Goal: Navigation & Orientation: Find specific page/section

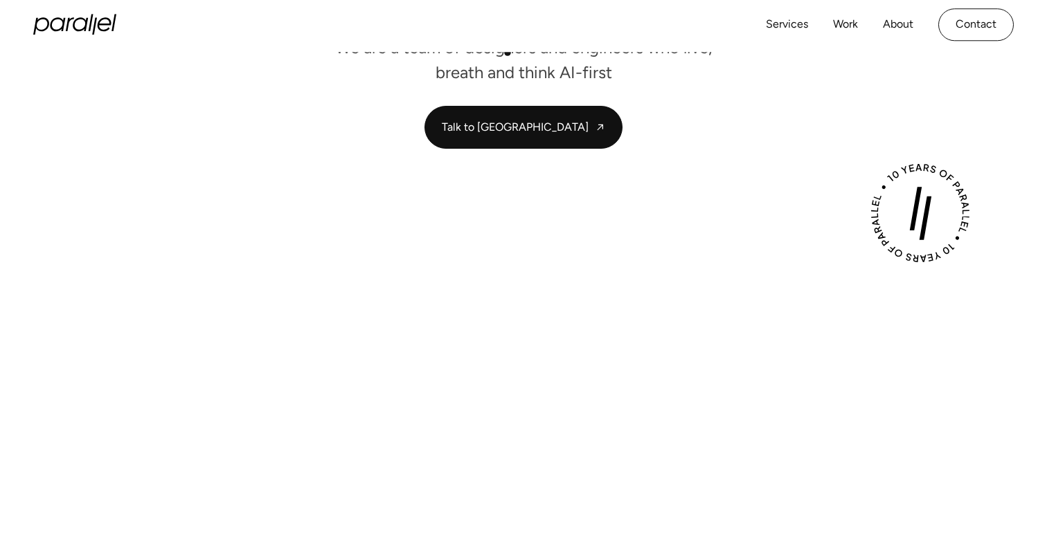
scroll to position [401, 0]
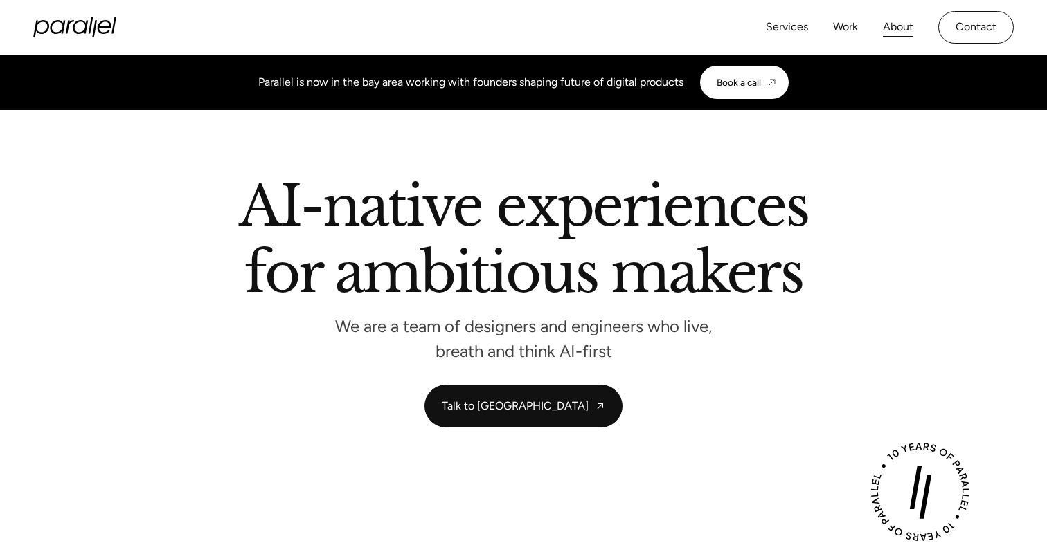
click at [896, 27] on link "About" at bounding box center [898, 27] width 30 height 20
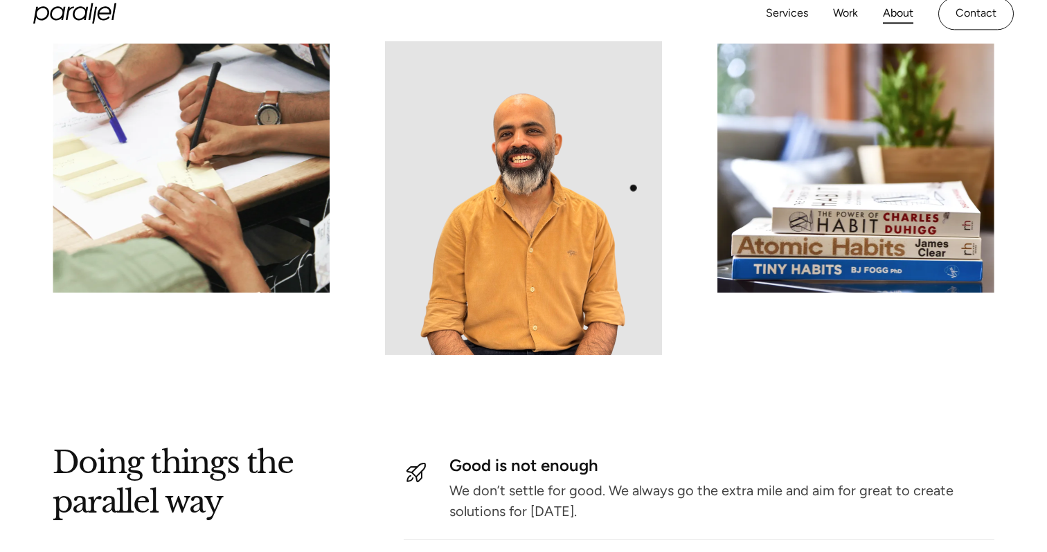
click at [602, 188] on img at bounding box center [523, 168] width 277 height 374
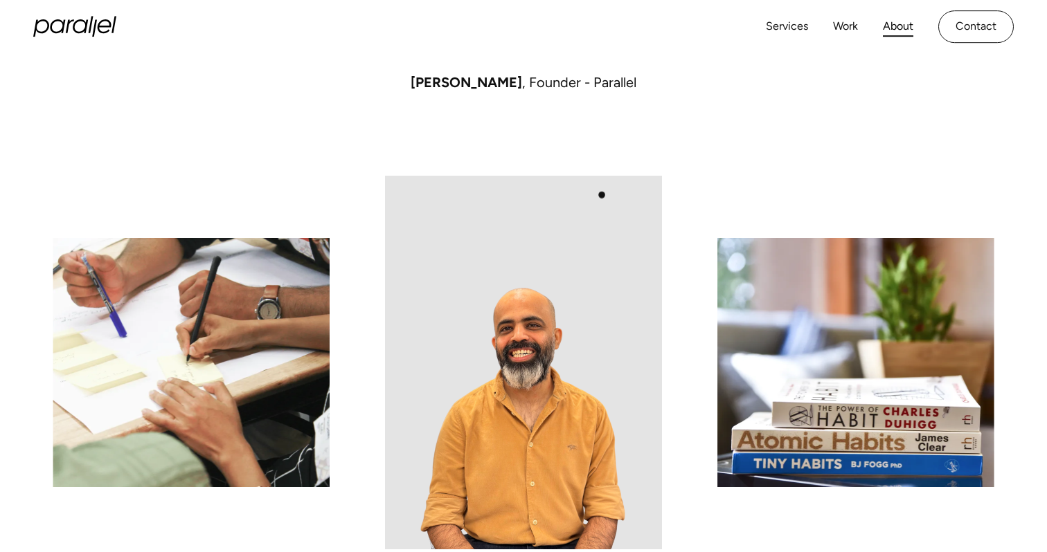
scroll to position [1147, 0]
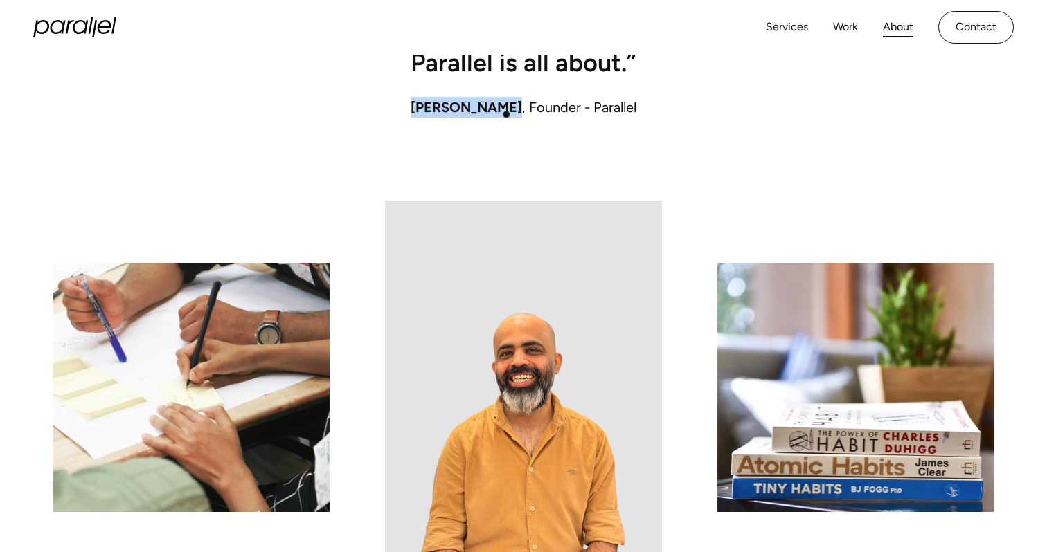
drag, startPoint x: 417, startPoint y: 107, endPoint x: 511, endPoint y: 114, distance: 94.4
click at [511, 114] on span "Robin Dhanwani" at bounding box center [465, 107] width 111 height 17
